Goal: Information Seeking & Learning: Understand process/instructions

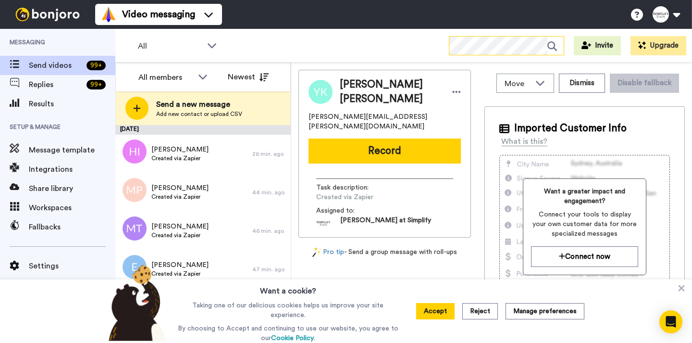
click at [552, 48] on icon at bounding box center [552, 46] width 10 height 10
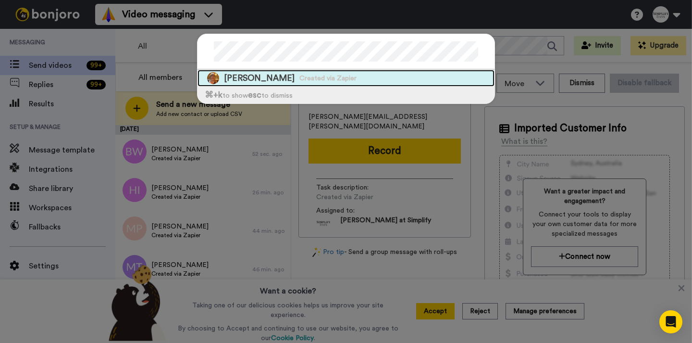
click at [299, 79] on span "Created via Zapier" at bounding box center [327, 79] width 57 height 10
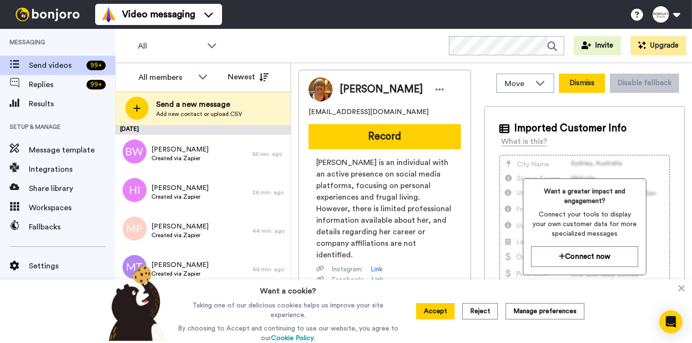
click at [579, 80] on button "Dismiss" at bounding box center [582, 83] width 46 height 19
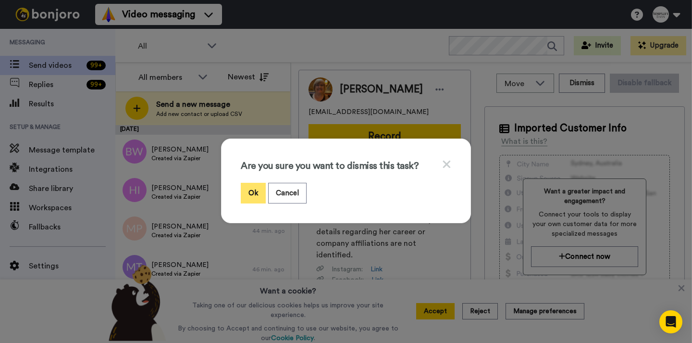
click at [257, 185] on button "Ok" at bounding box center [253, 193] width 25 height 21
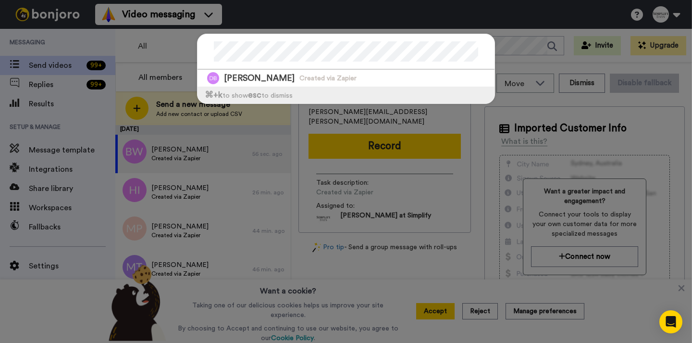
click at [534, 28] on div "[PERSON_NAME] Created via Zapier ⌘ +k to show esc to dismiss" at bounding box center [346, 171] width 692 height 343
